Goal: Task Accomplishment & Management: Complete application form

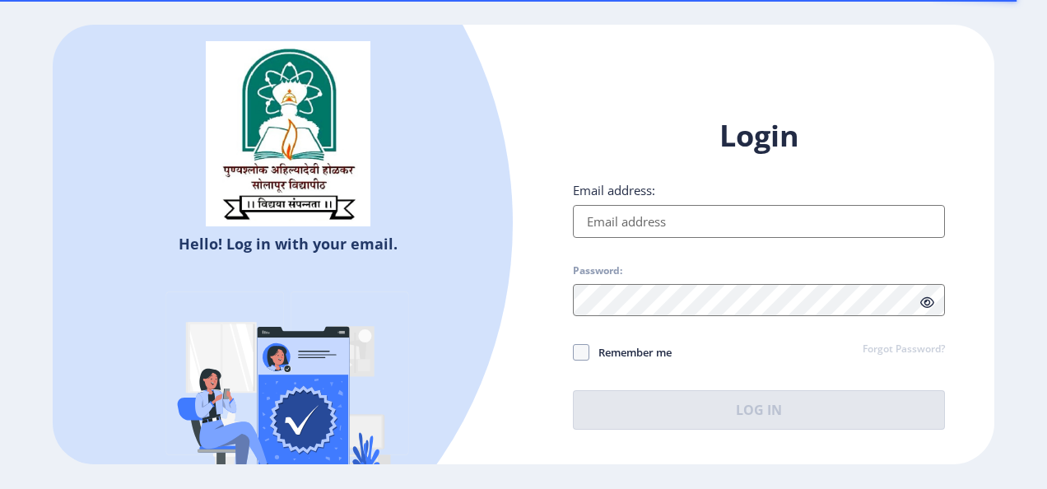
click at [647, 227] on input "Email address:" at bounding box center [759, 221] width 372 height 33
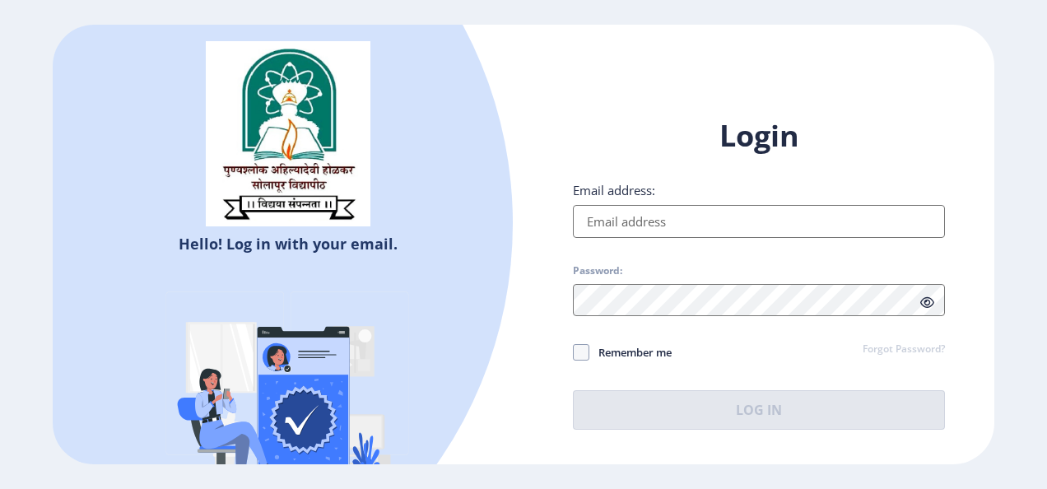
type input "[EMAIL_ADDRESS][DOMAIN_NAME]"
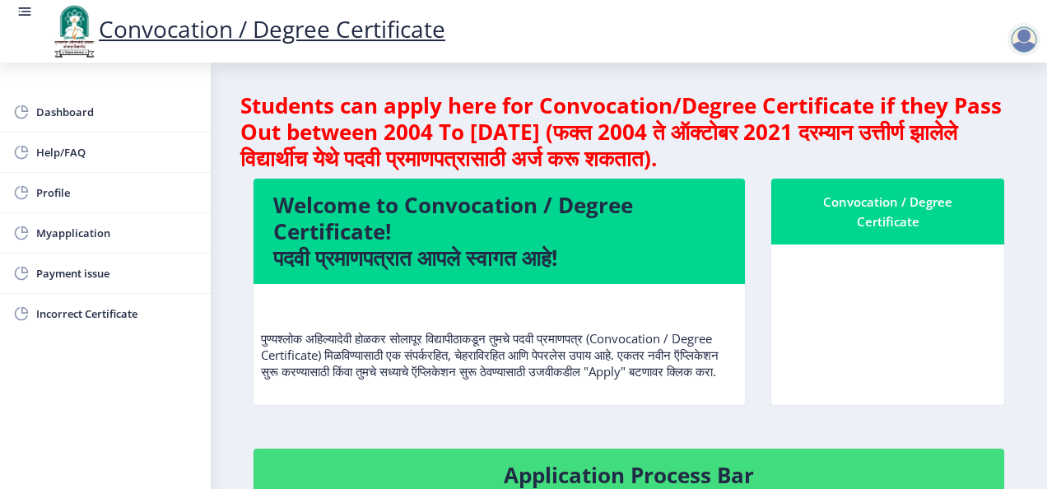
click at [154, 25] on link "Convocation / Degree Certificate" at bounding box center [247, 28] width 396 height 31
